Goal: Navigation & Orientation: Find specific page/section

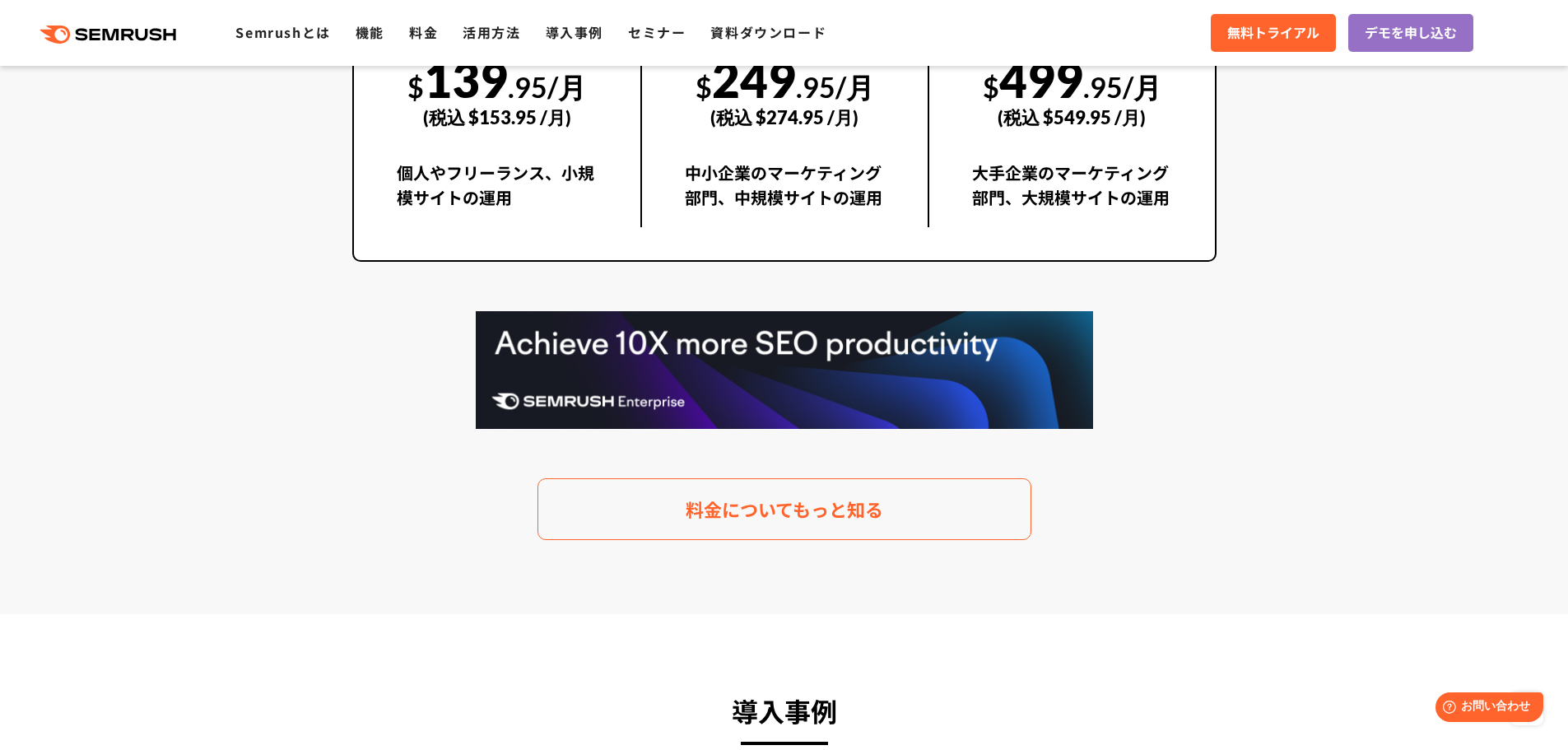
scroll to position [3165, 0]
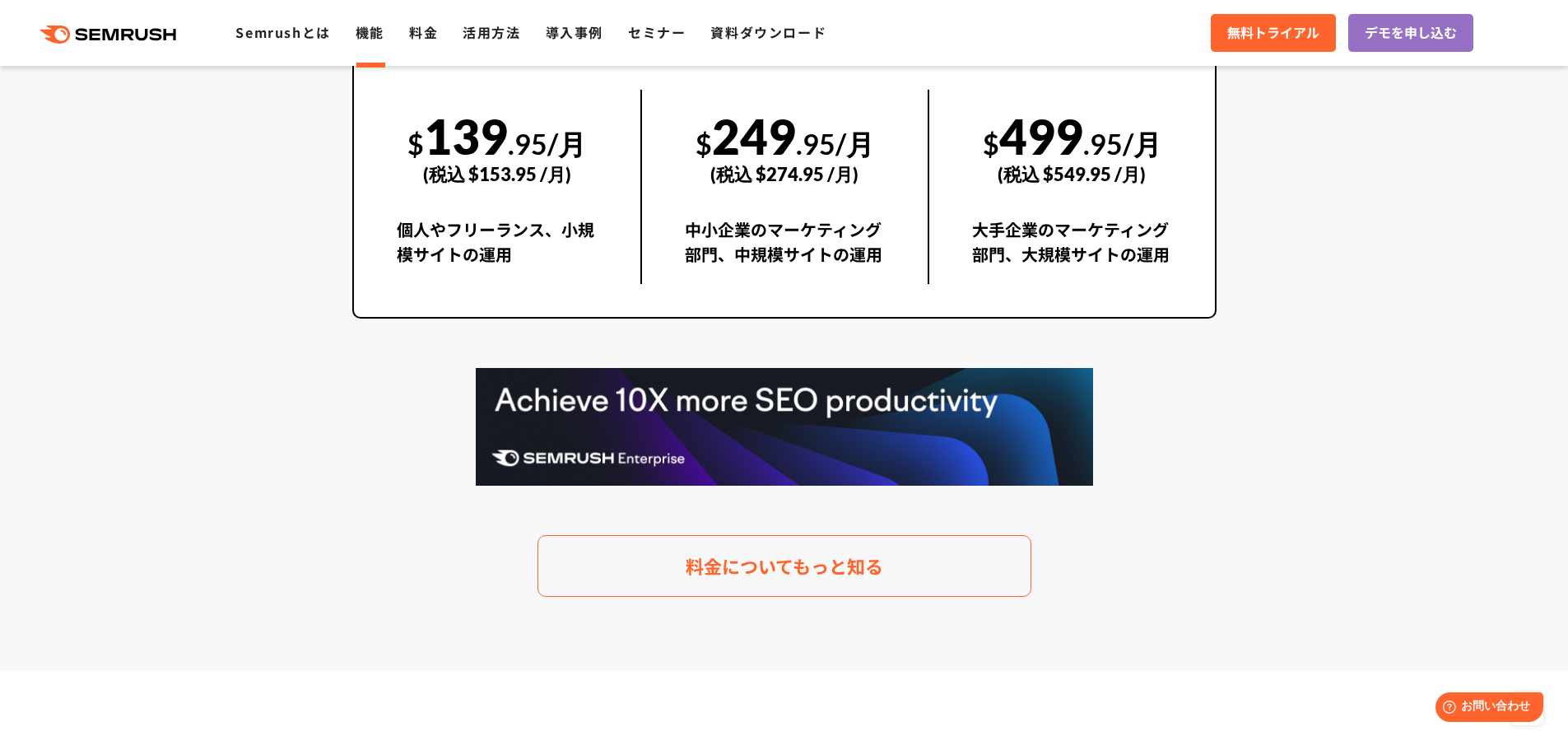
click at [362, 37] on link "機能" at bounding box center [370, 32] width 29 height 20
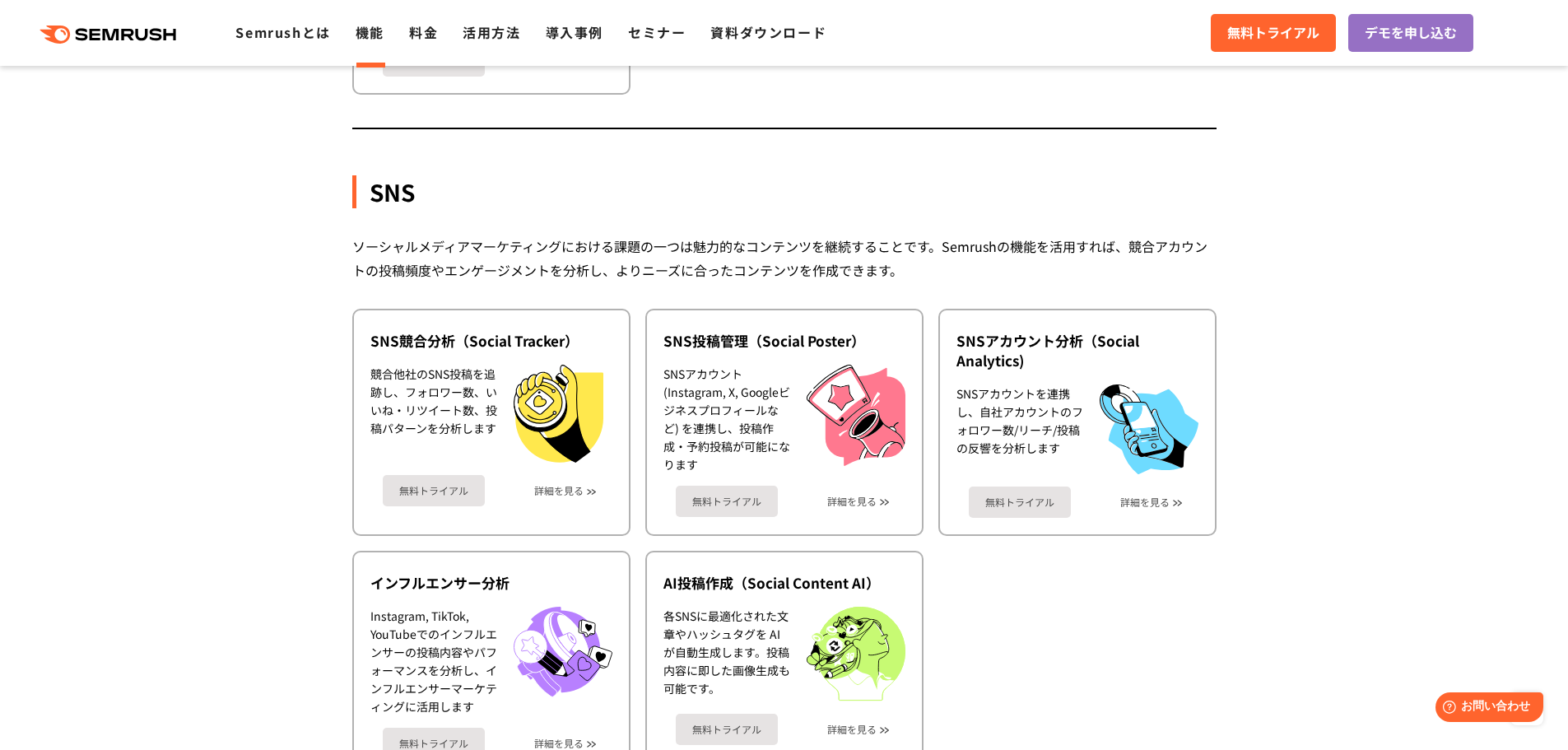
scroll to position [3345, 0]
click at [570, 488] on link "詳細を見る" at bounding box center [559, 489] width 49 height 12
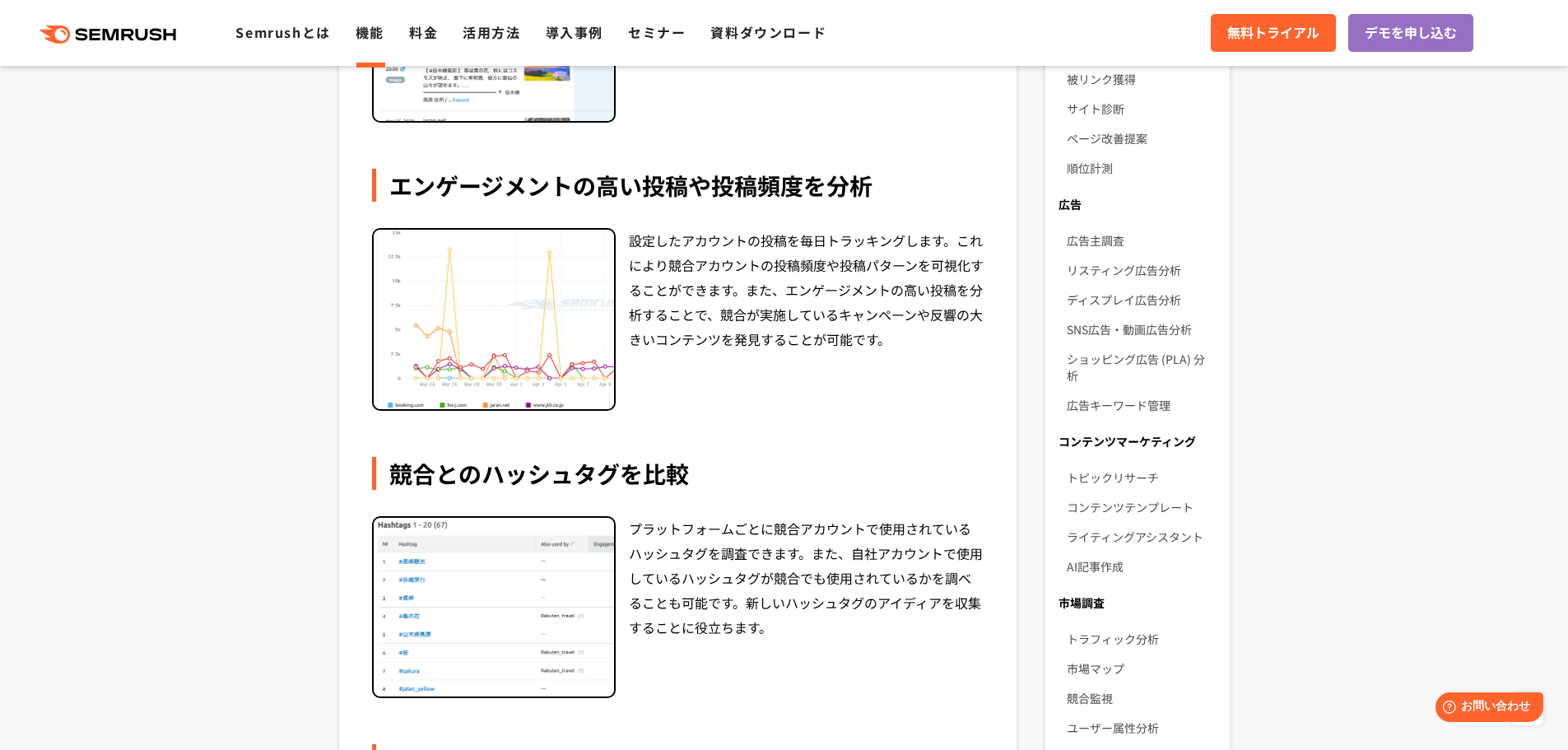
scroll to position [516, 0]
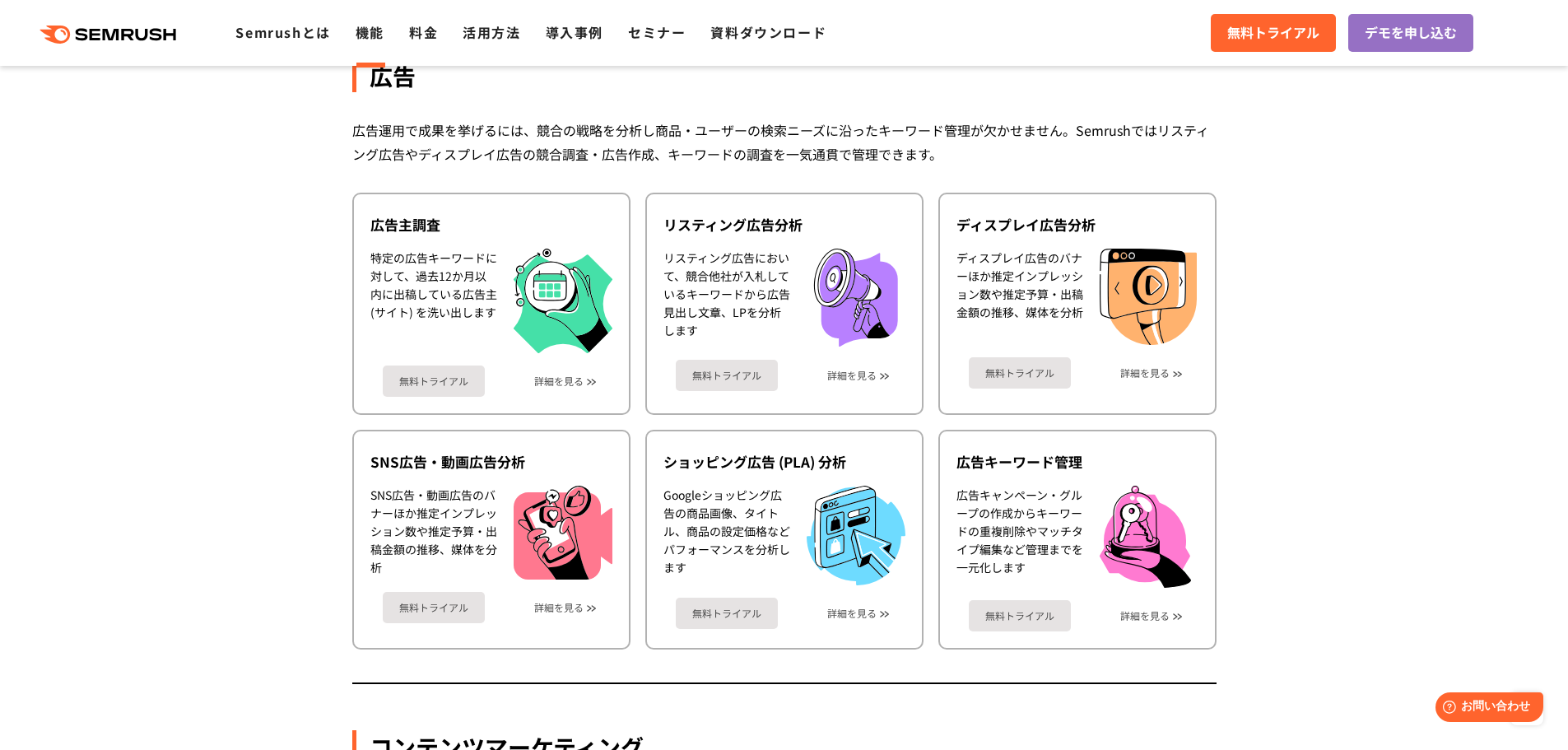
scroll to position [1480, 0]
